Goal: Information Seeking & Learning: Learn about a topic

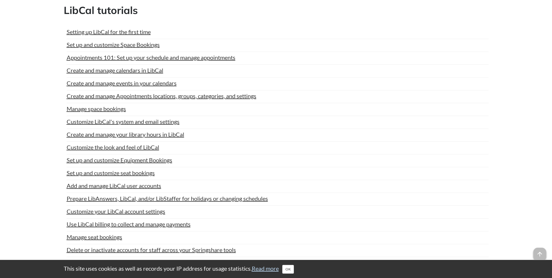
scroll to position [1112, 0]
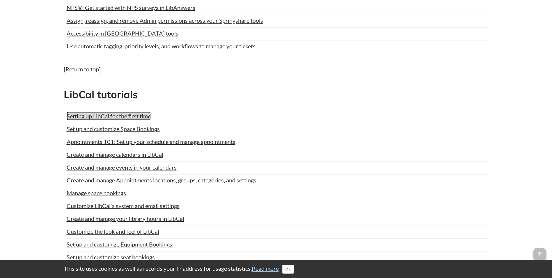
click at [130, 113] on link "Setting up LibCal for the first time" at bounding box center [109, 116] width 84 height 9
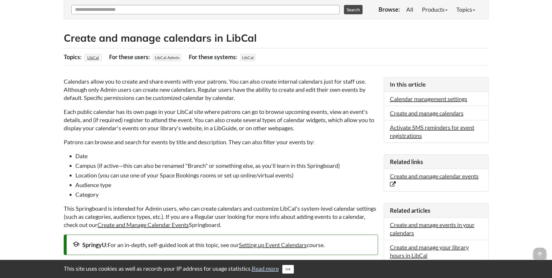
scroll to position [87, 0]
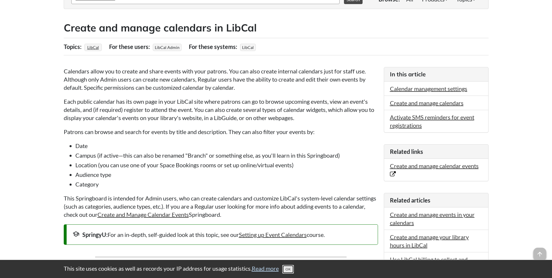
click at [294, 266] on button "OK" at bounding box center [288, 269] width 12 height 9
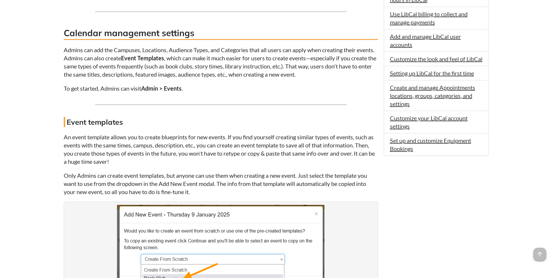
scroll to position [349, 0]
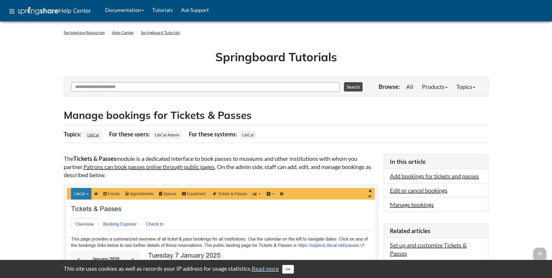
click at [296, 275] on div "This site uses cookies as well as records your IP address for usage statistics.…" at bounding box center [276, 269] width 437 height 18
click at [290, 266] on button "OK" at bounding box center [288, 269] width 12 height 9
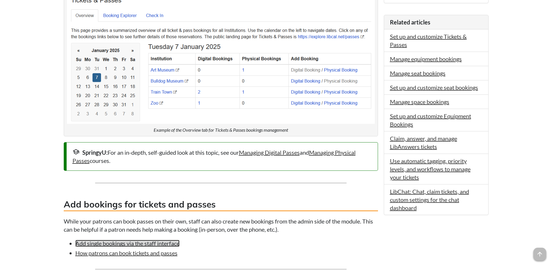
scroll to position [175, 0]
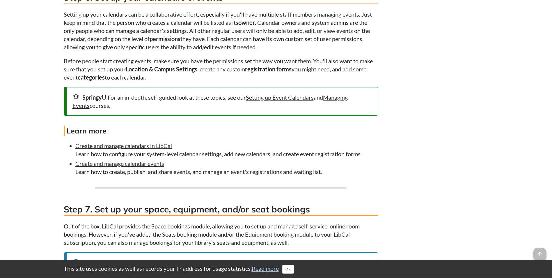
scroll to position [1252, 0]
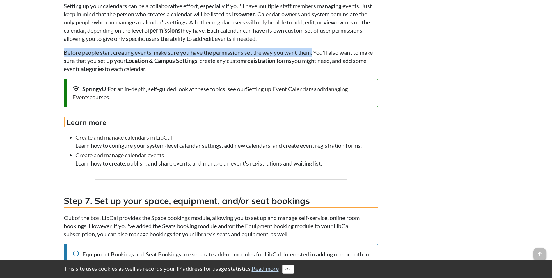
drag, startPoint x: 64, startPoint y: 61, endPoint x: 315, endPoint y: 62, distance: 251.0
click at [315, 62] on p "Before people start creating events, make sure you have the permissions set the…" at bounding box center [221, 60] width 314 height 24
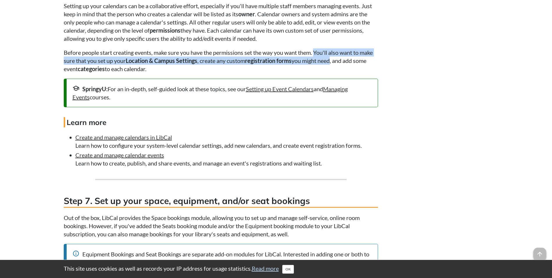
drag, startPoint x: 317, startPoint y: 61, endPoint x: 334, endPoint y: 69, distance: 18.6
click at [334, 69] on p "Before people start creating events, make sure you have the permissions set the…" at bounding box center [221, 60] width 314 height 24
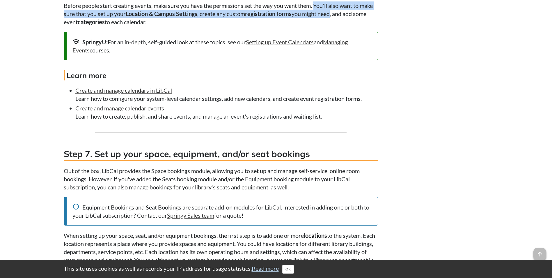
scroll to position [1398, 0]
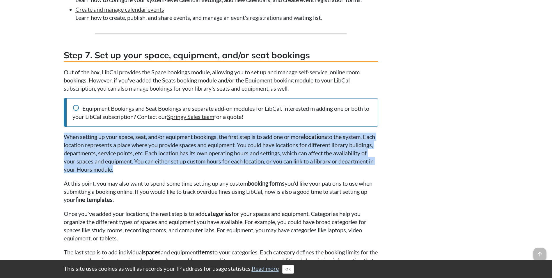
drag, startPoint x: 64, startPoint y: 145, endPoint x: 191, endPoint y: 178, distance: 131.0
click at [191, 173] on p "When setting up your space, seat, and/or equipment bookings, the first step is …" at bounding box center [221, 152] width 314 height 41
drag, startPoint x: 191, startPoint y: 178, endPoint x: 212, endPoint y: 190, distance: 24.5
click at [191, 173] on p "When setting up your space, seat, and/or equipment bookings, the first step is …" at bounding box center [221, 152] width 314 height 41
click at [289, 268] on button "OK" at bounding box center [288, 269] width 12 height 9
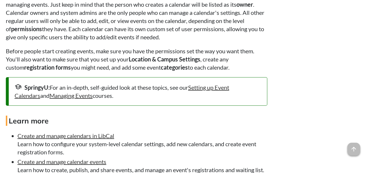
scroll to position [1375, 0]
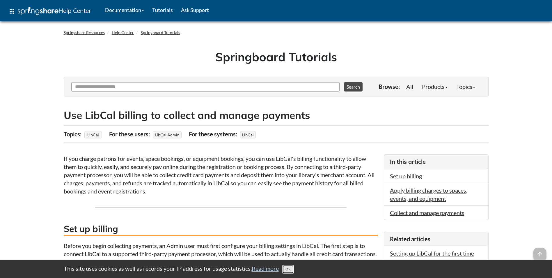
click at [286, 268] on button "OK" at bounding box center [288, 269] width 12 height 9
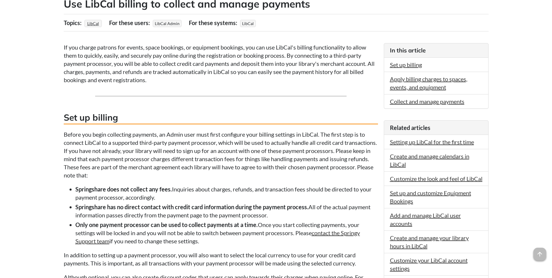
scroll to position [204, 0]
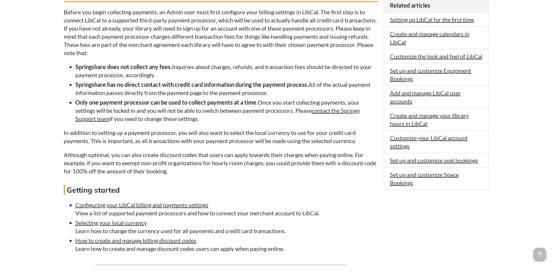
scroll to position [320, 0]
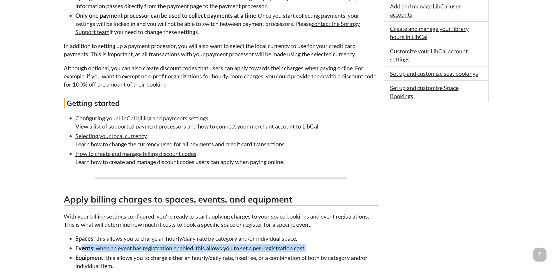
drag, startPoint x: 83, startPoint y: 245, endPoint x: 337, endPoint y: 252, distance: 254.6
click at [337, 252] on li "Events : when an event has registration enabled, this allows you to set a per-r…" at bounding box center [226, 248] width 303 height 8
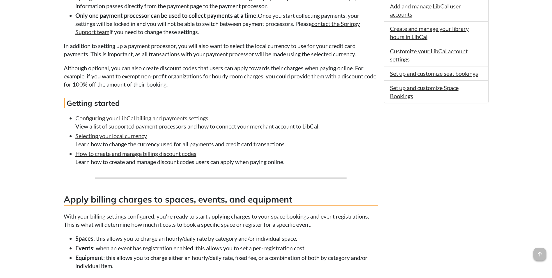
click at [329, 266] on li "Equipment : this allows you to charge either an hourly/daily rate, fixed fee, o…" at bounding box center [226, 261] width 303 height 16
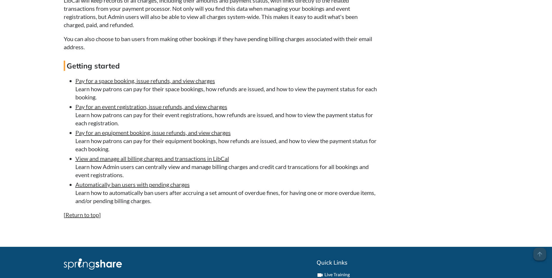
scroll to position [873, 0]
